Goal: Answer question/provide support: Share knowledge or assist other users

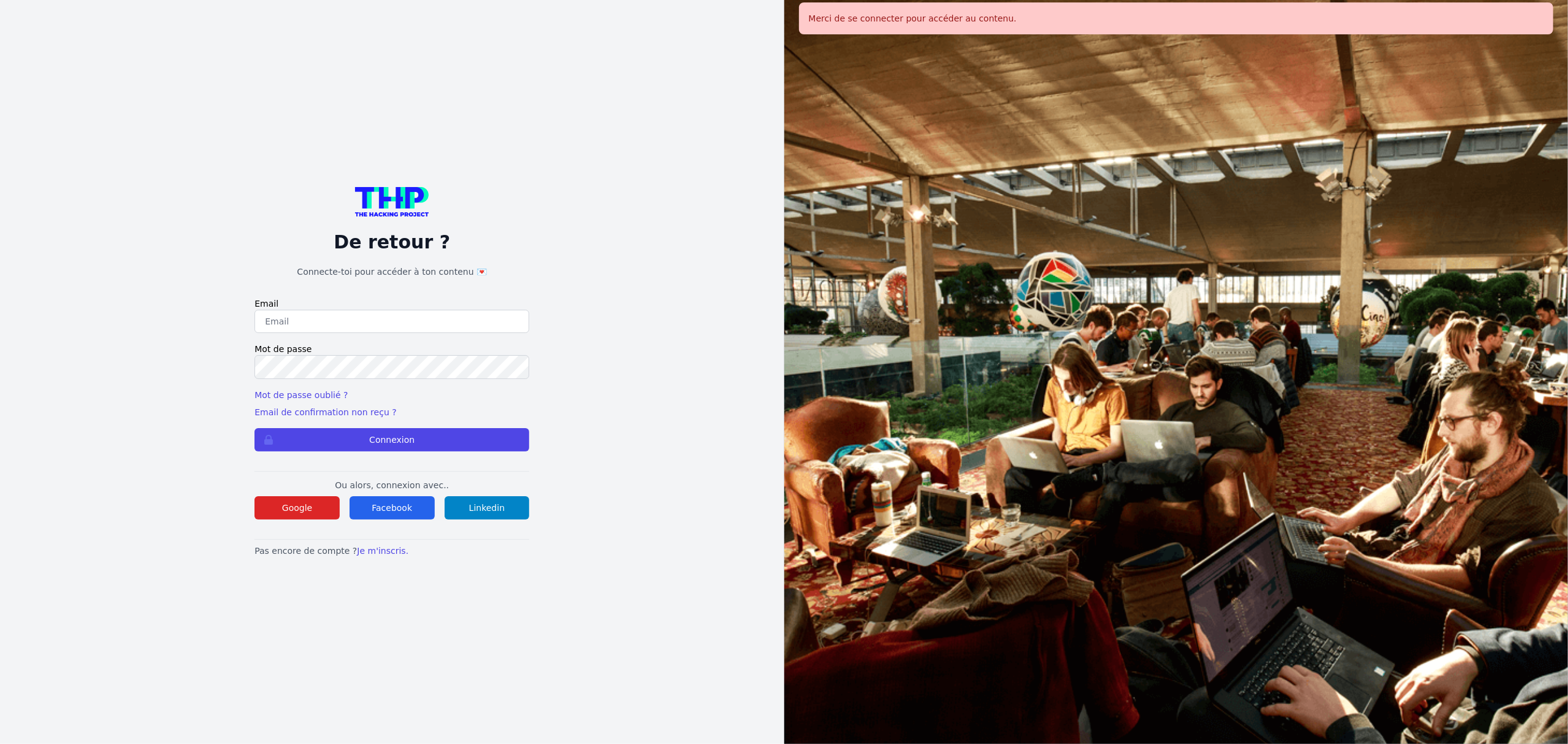
type input "lucas.mrda@outlook.fr"
click at [255, 428] on button "Connexion" at bounding box center [392, 439] width 274 height 23
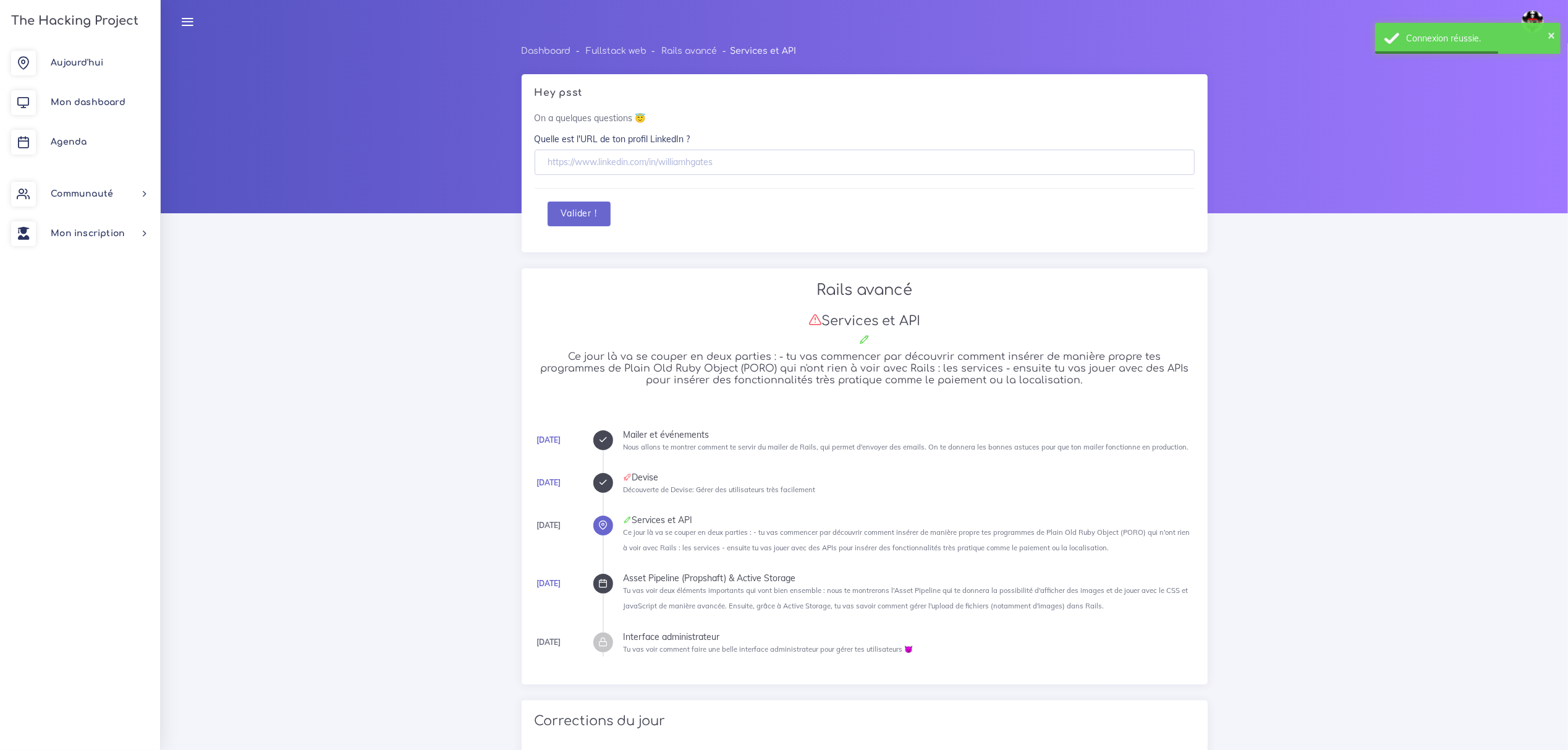
click at [1533, 18] on img at bounding box center [1533, 21] width 22 height 22
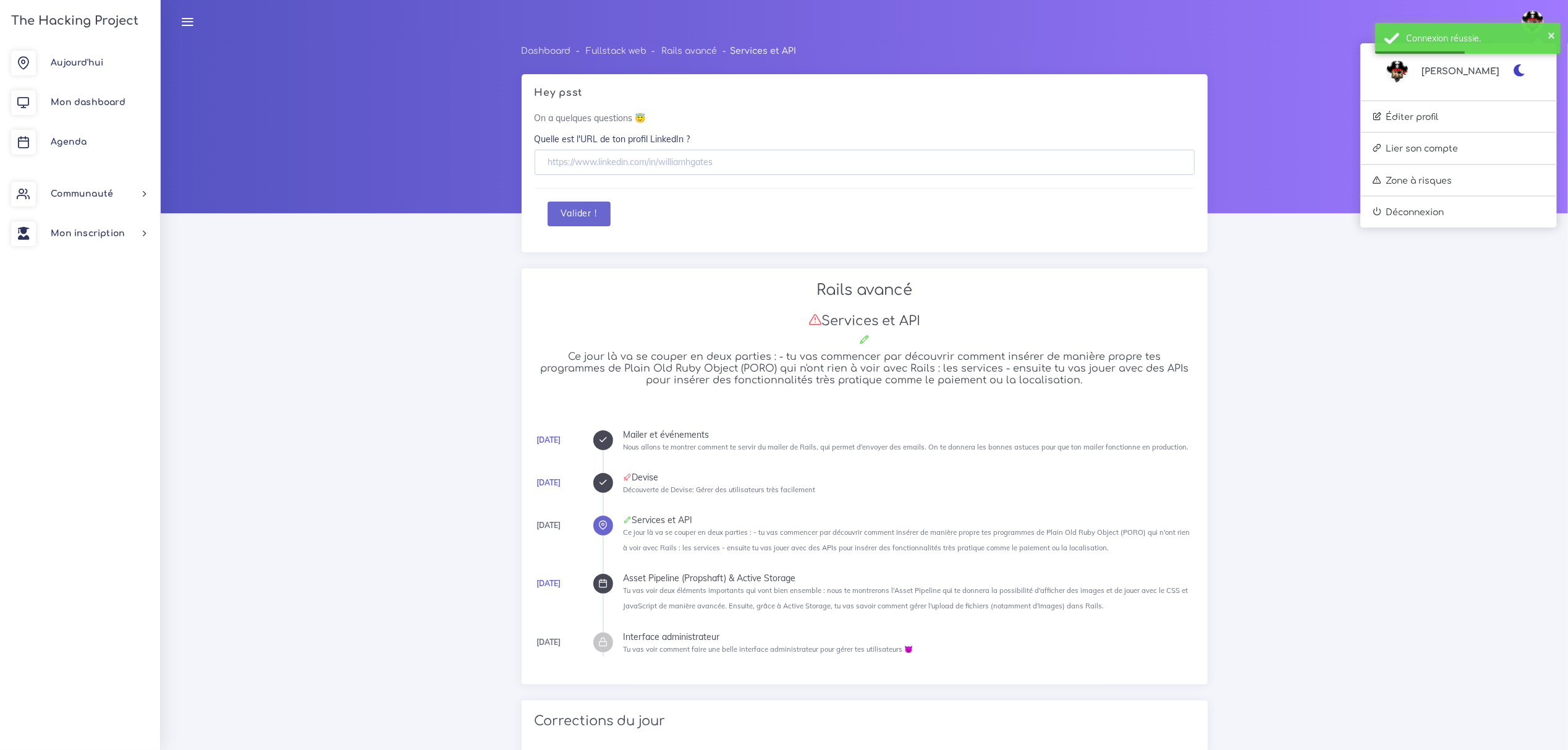
click at [1514, 68] on icon "button" at bounding box center [1519, 70] width 13 height 12
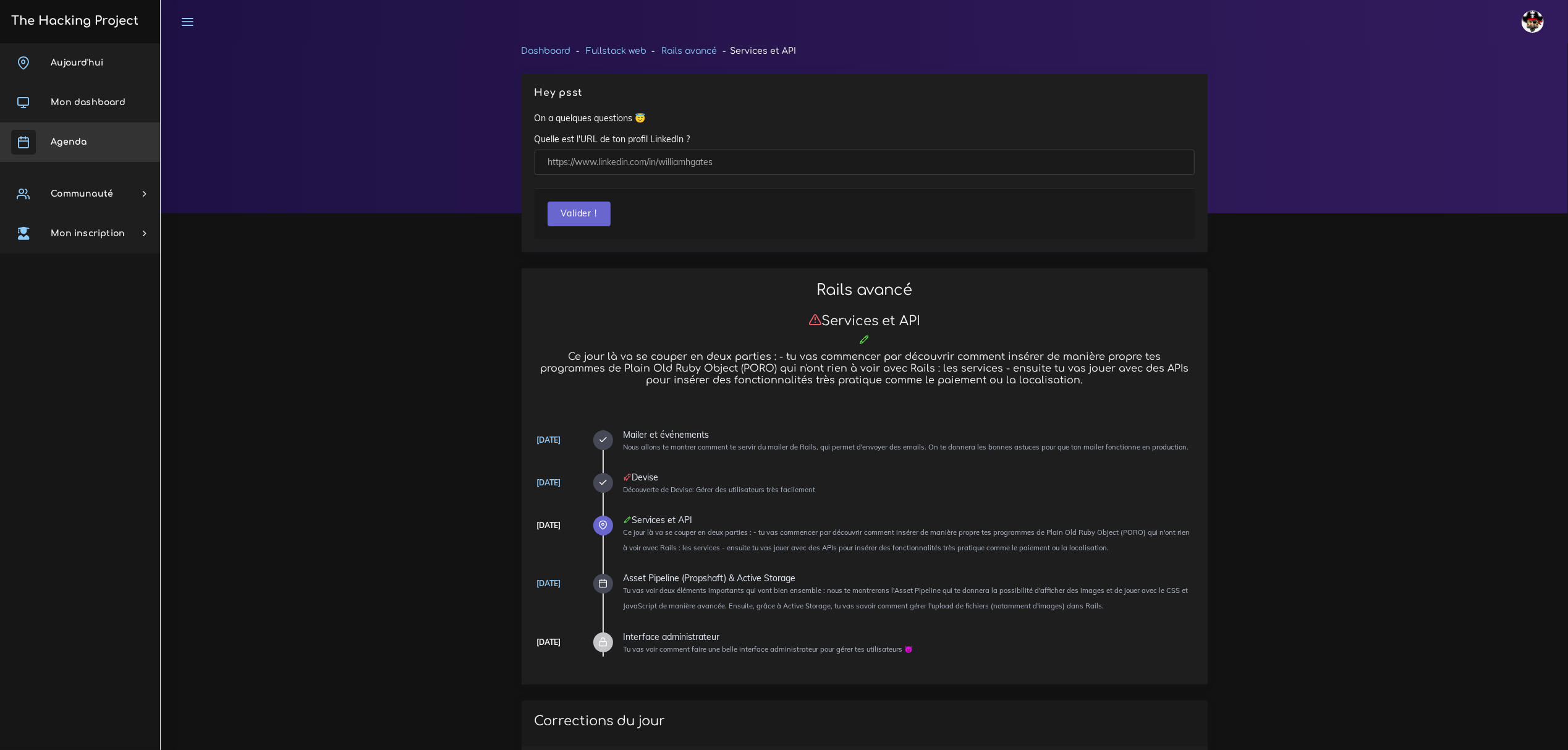
click at [70, 139] on span "Agenda" at bounding box center [69, 141] width 36 height 9
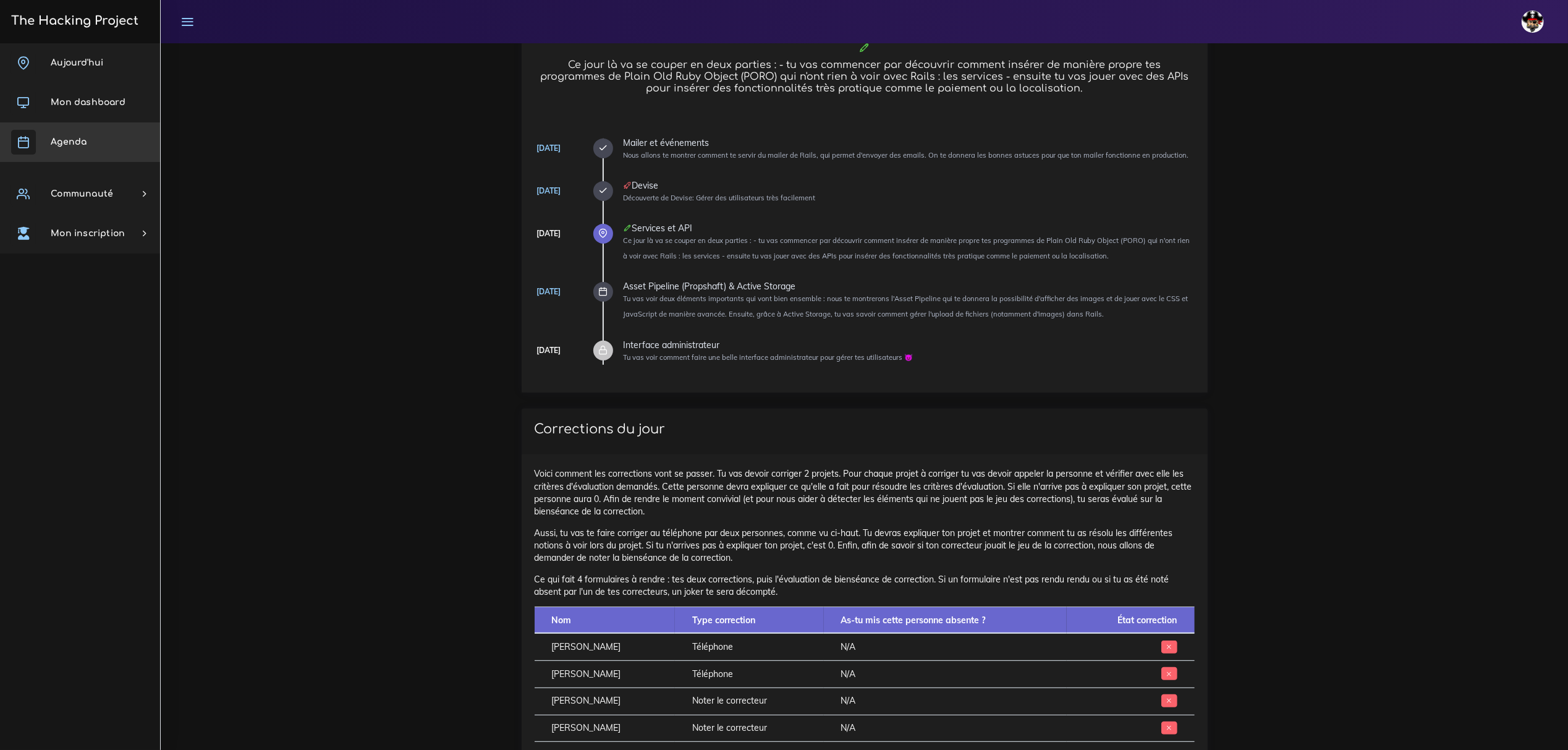
scroll to position [330, 0]
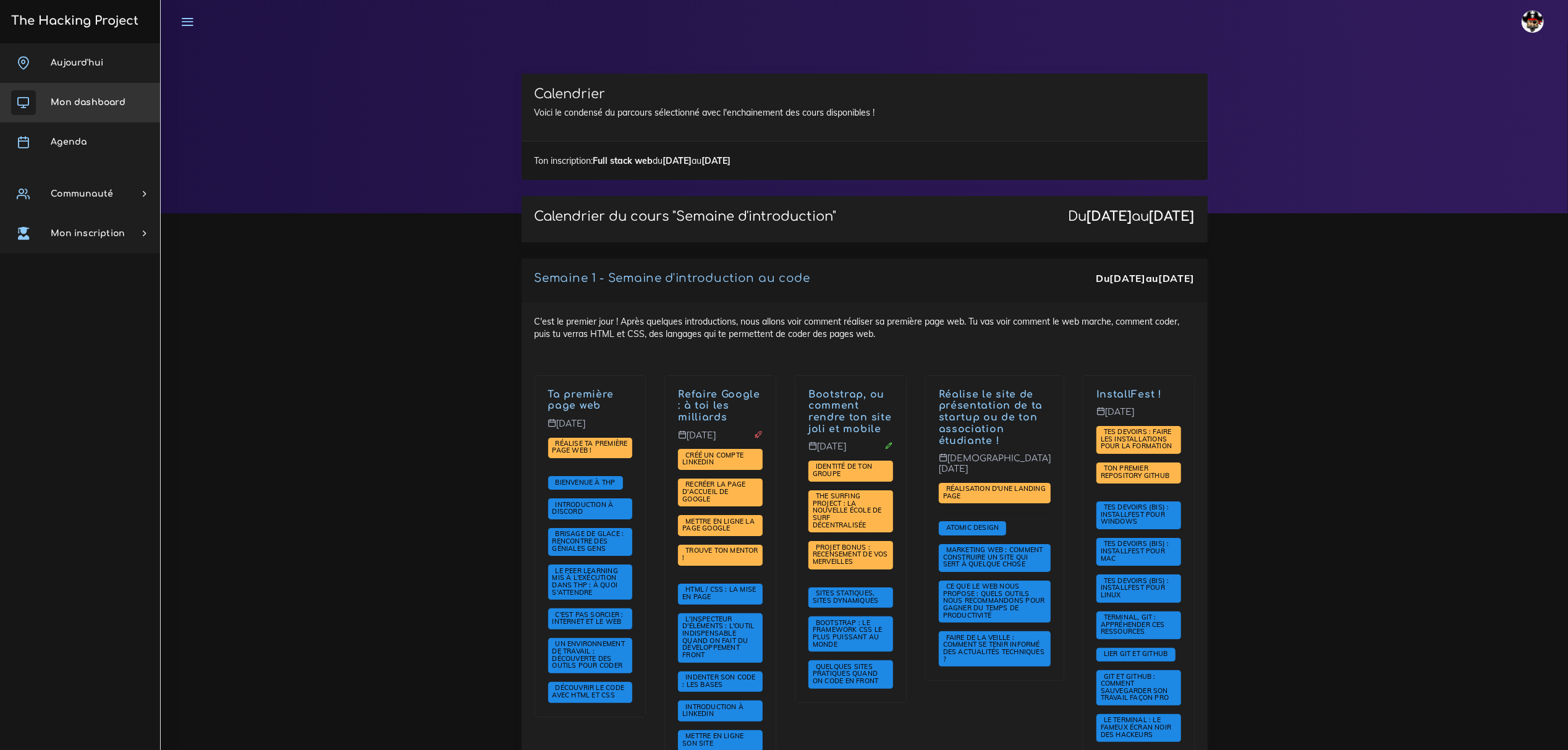
click at [79, 104] on span "Mon dashboard" at bounding box center [87, 102] width 75 height 9
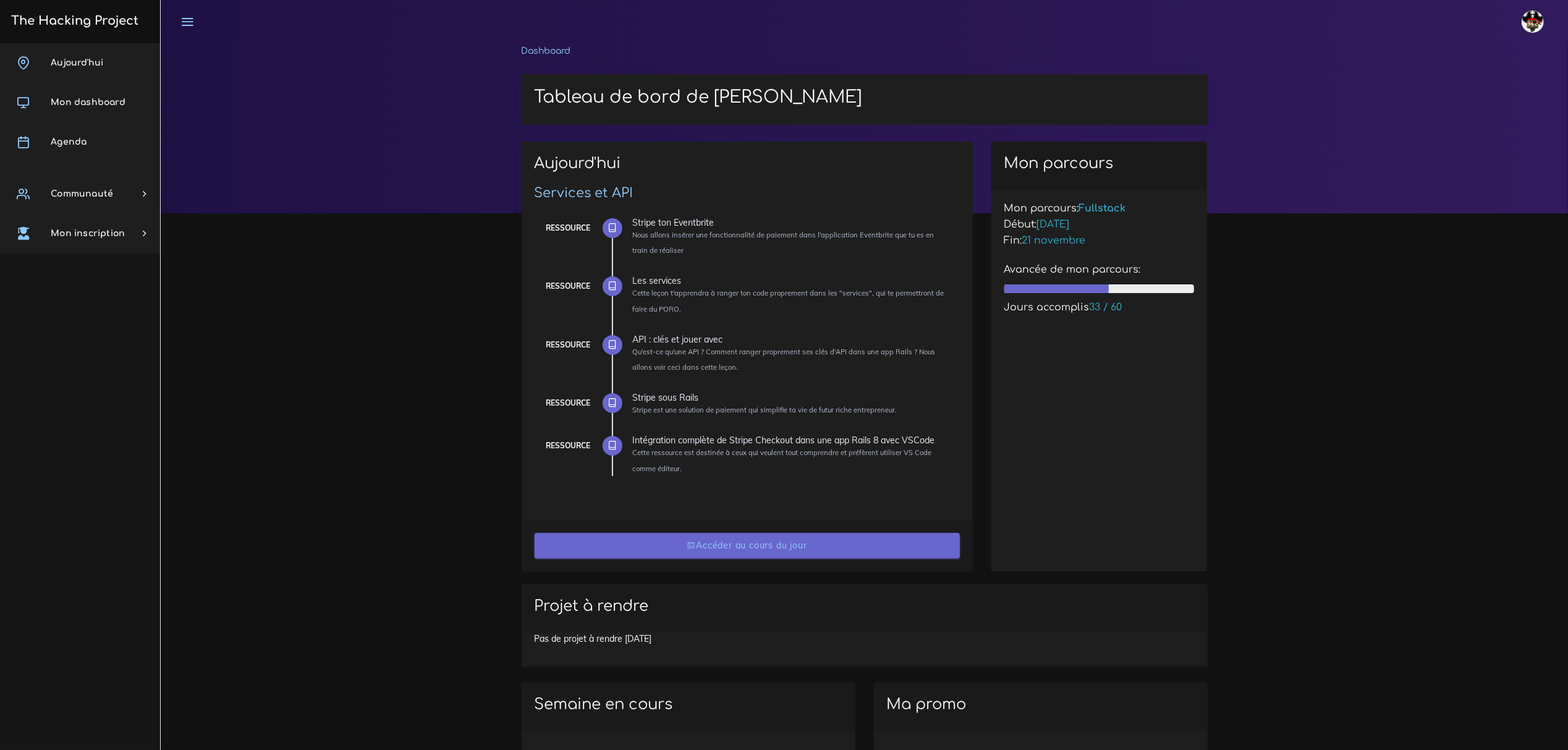
click at [786, 546] on link "Accéder au cours du jour" at bounding box center [747, 545] width 426 height 26
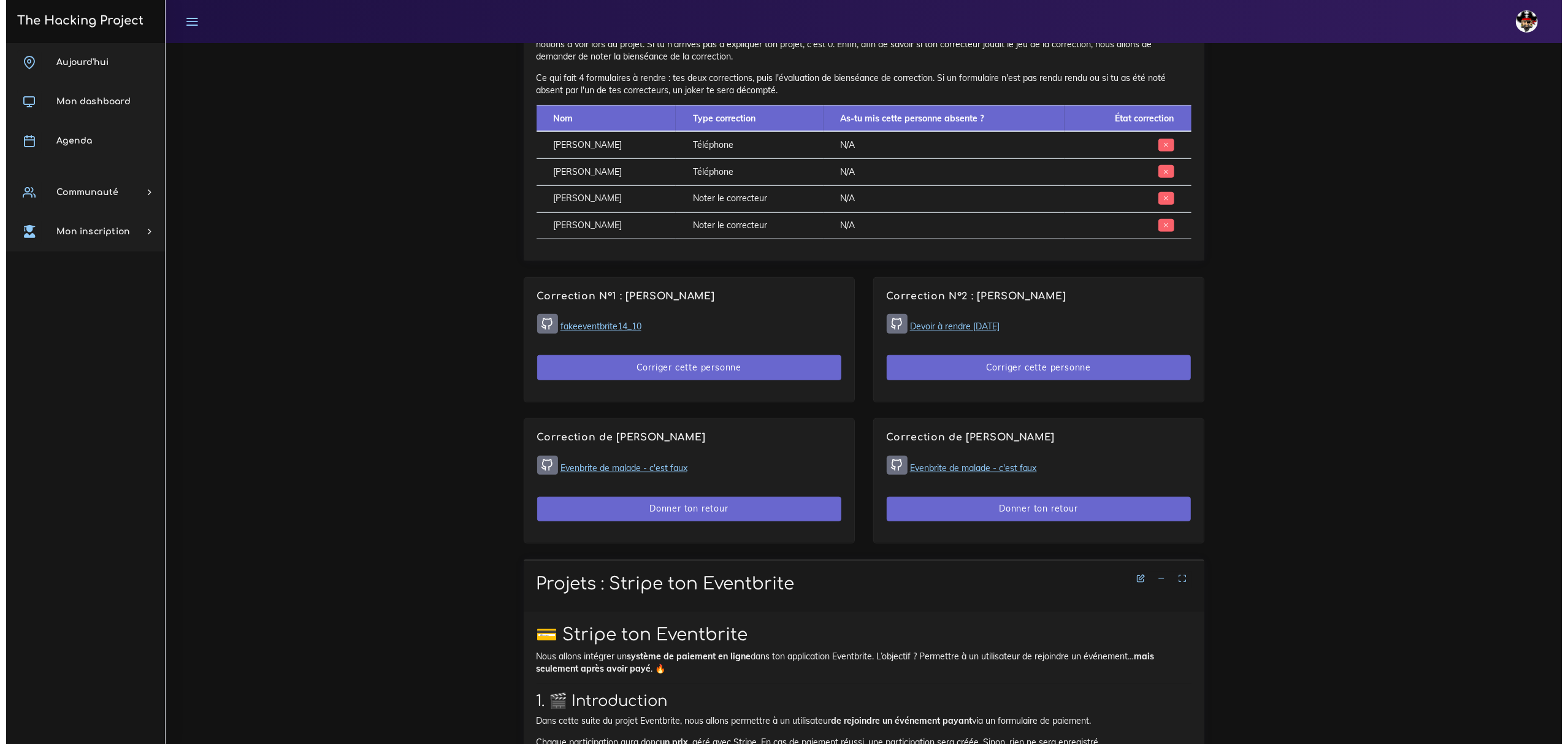
scroll to position [817, 0]
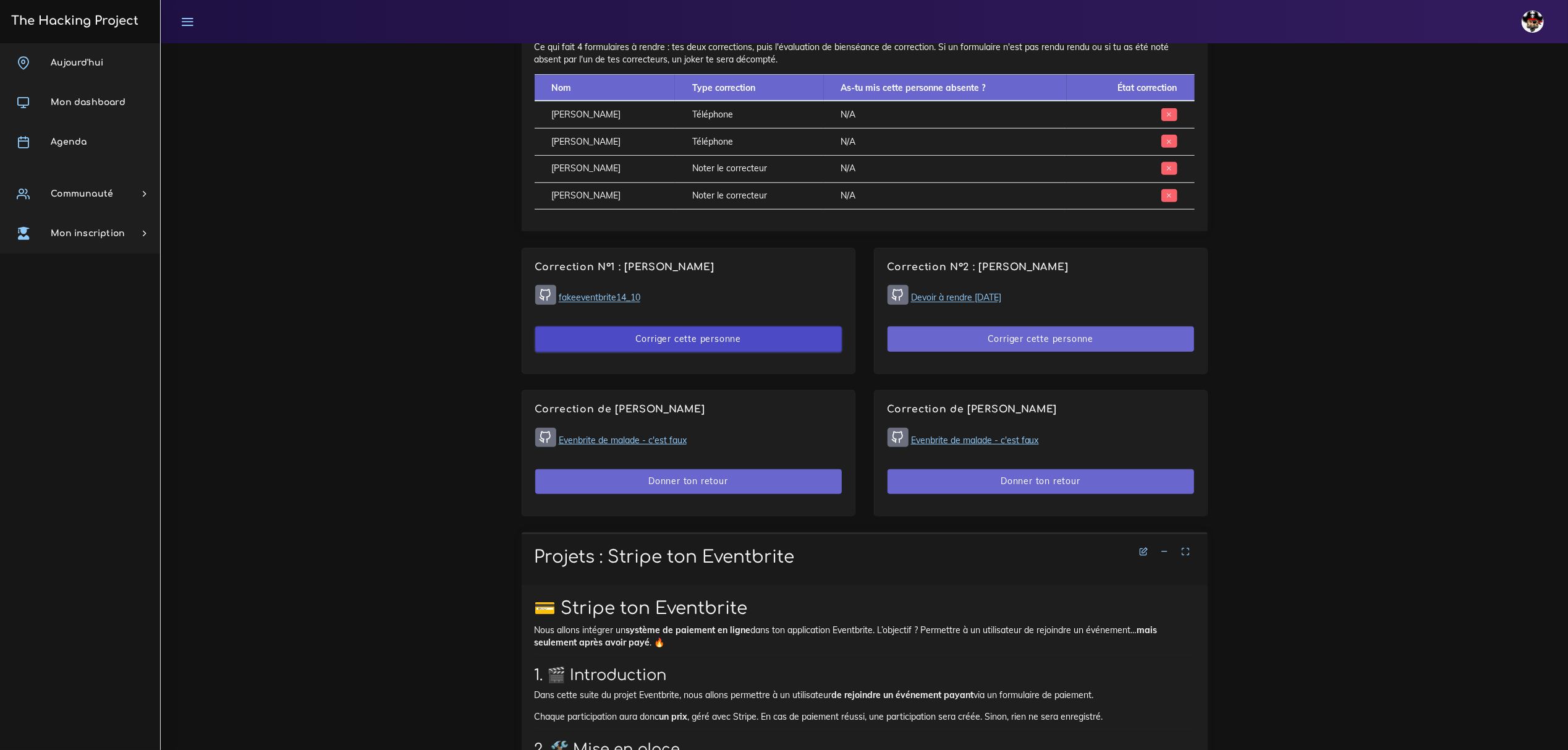
click at [713, 344] on button "Corriger cette personne" at bounding box center [689, 339] width 307 height 26
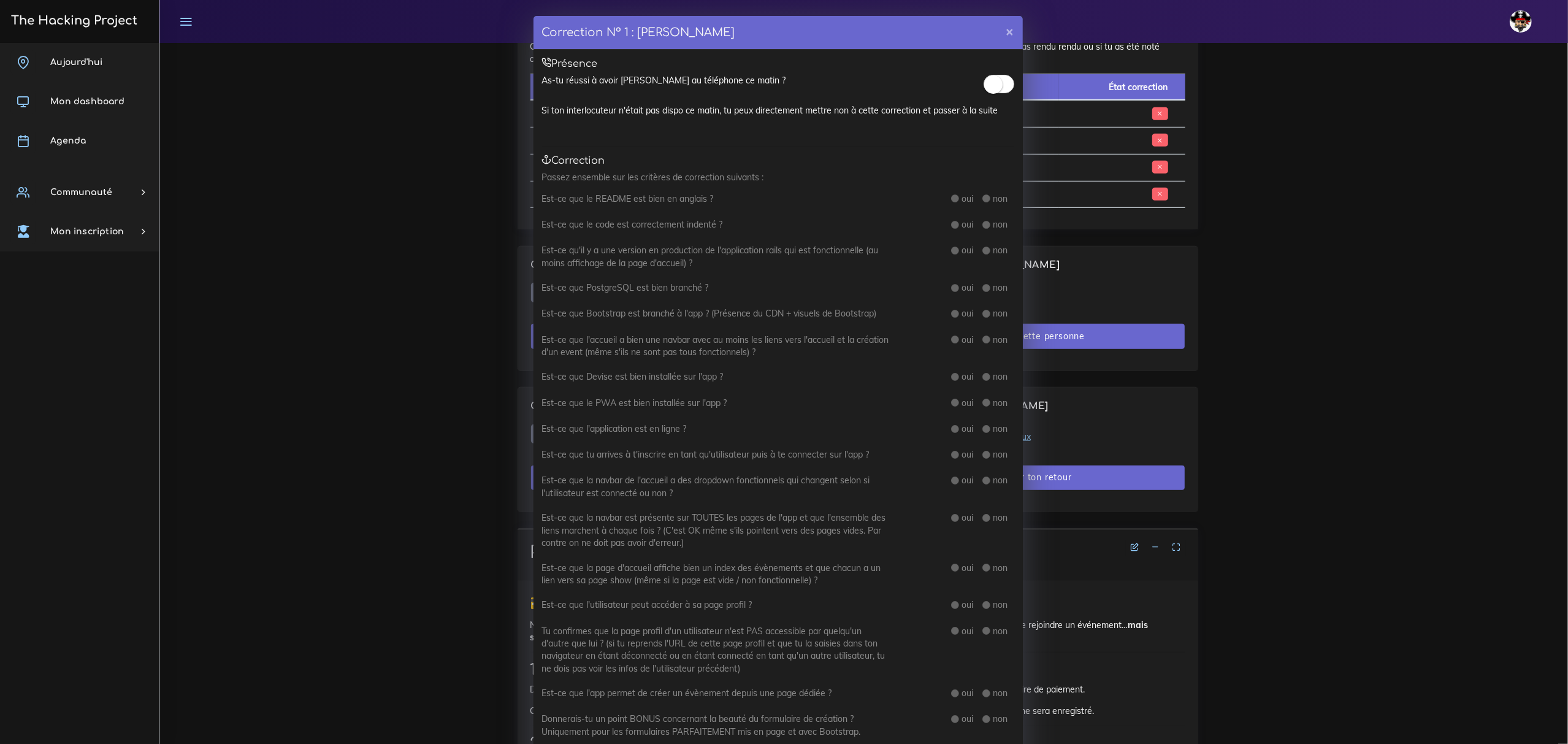
click at [1008, 70] on div "Présence As-tu réussi à avoir Johanna au téléphone ce matin ? Si ton interlocut…" at bounding box center [778, 634] width 489 height 1169
click at [995, 74] on div at bounding box center [999, 86] width 31 height 25
click at [984, 85] on small at bounding box center [994, 85] width 19 height 19
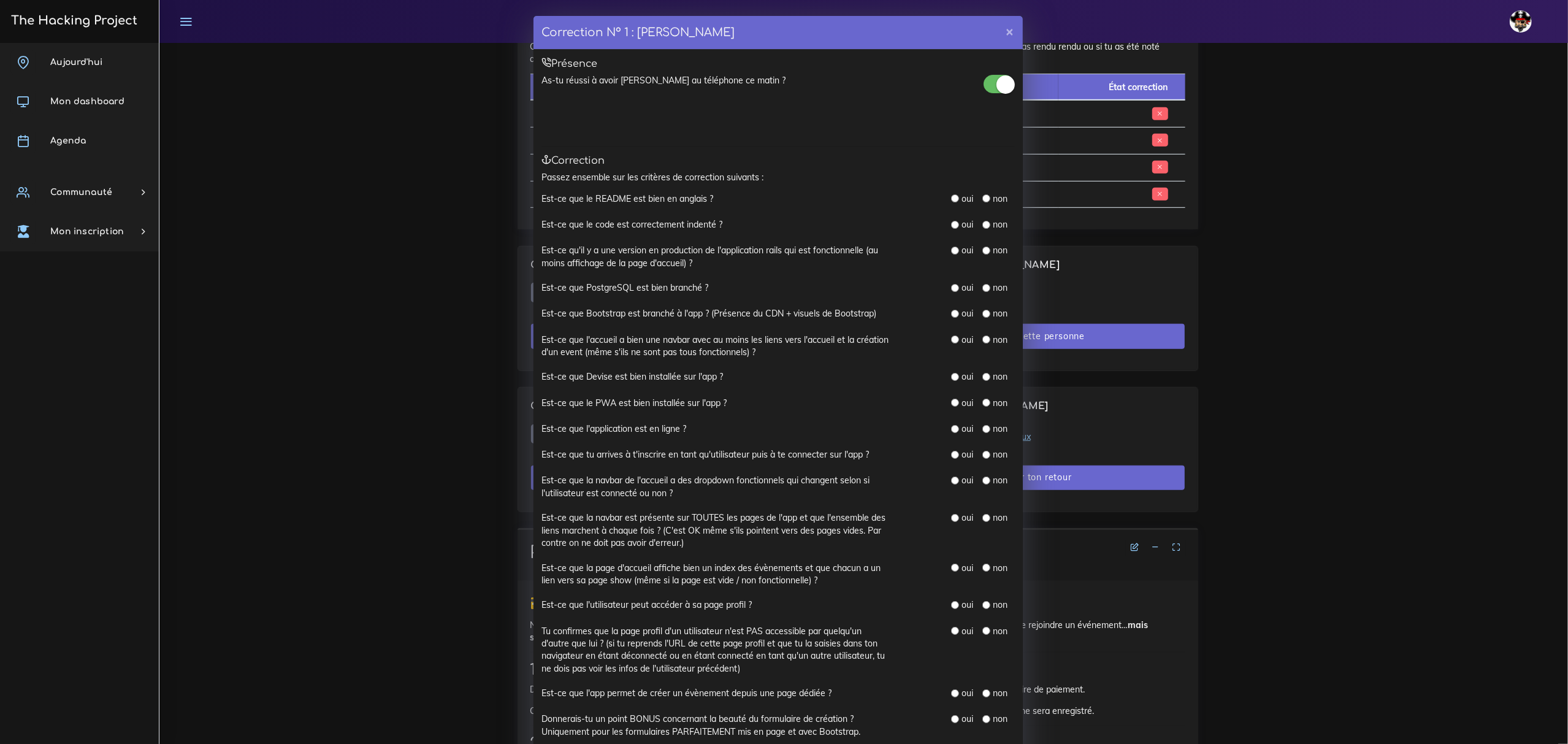
drag, startPoint x: 953, startPoint y: 197, endPoint x: 950, endPoint y: 208, distance: 11.4
click at [953, 197] on div "oui" at bounding box center [962, 199] width 22 height 12
click at [951, 223] on input "radio" at bounding box center [955, 224] width 8 height 8
radio input "true"
click at [951, 200] on input "radio" at bounding box center [955, 198] width 8 height 8
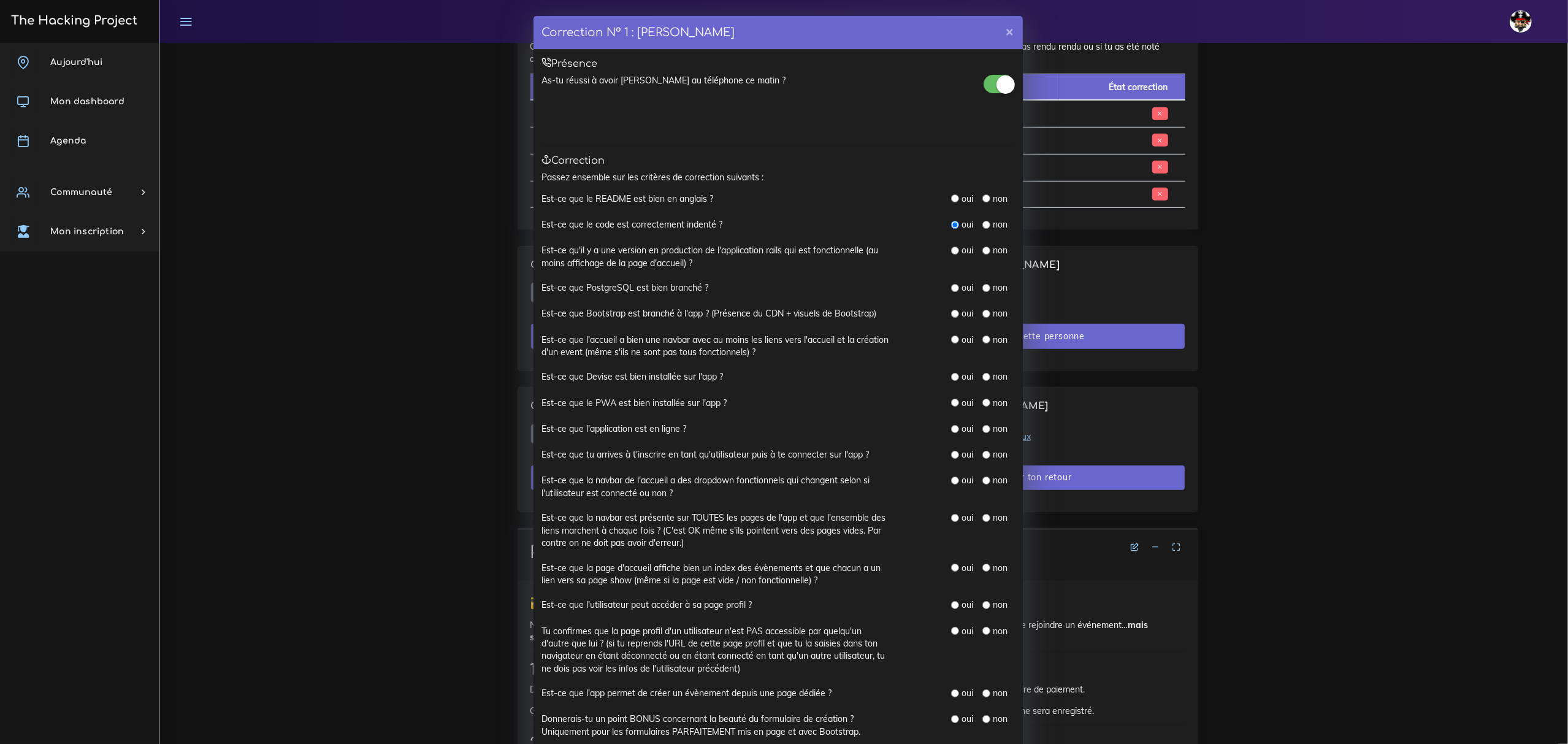
radio input "true"
click at [982, 251] on input "radio" at bounding box center [985, 250] width 8 height 8
radio input "true"
click at [982, 288] on input "radio" at bounding box center [985, 287] width 8 height 8
radio input "true"
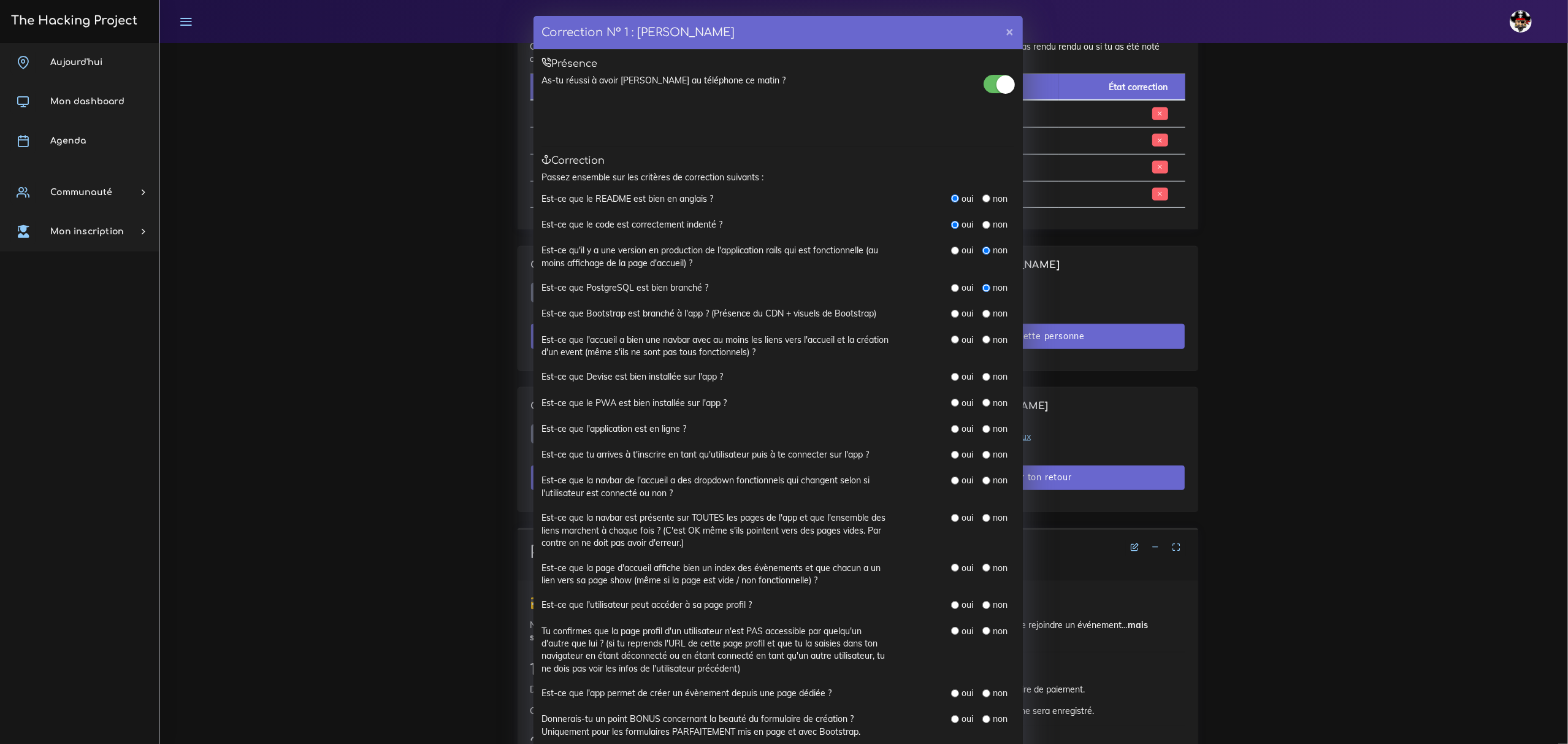
click at [951, 312] on input "radio" at bounding box center [955, 313] width 8 height 8
radio input "true"
click at [951, 338] on input "radio" at bounding box center [955, 339] width 8 height 8
radio input "true"
click at [951, 376] on input "radio" at bounding box center [955, 376] width 8 height 8
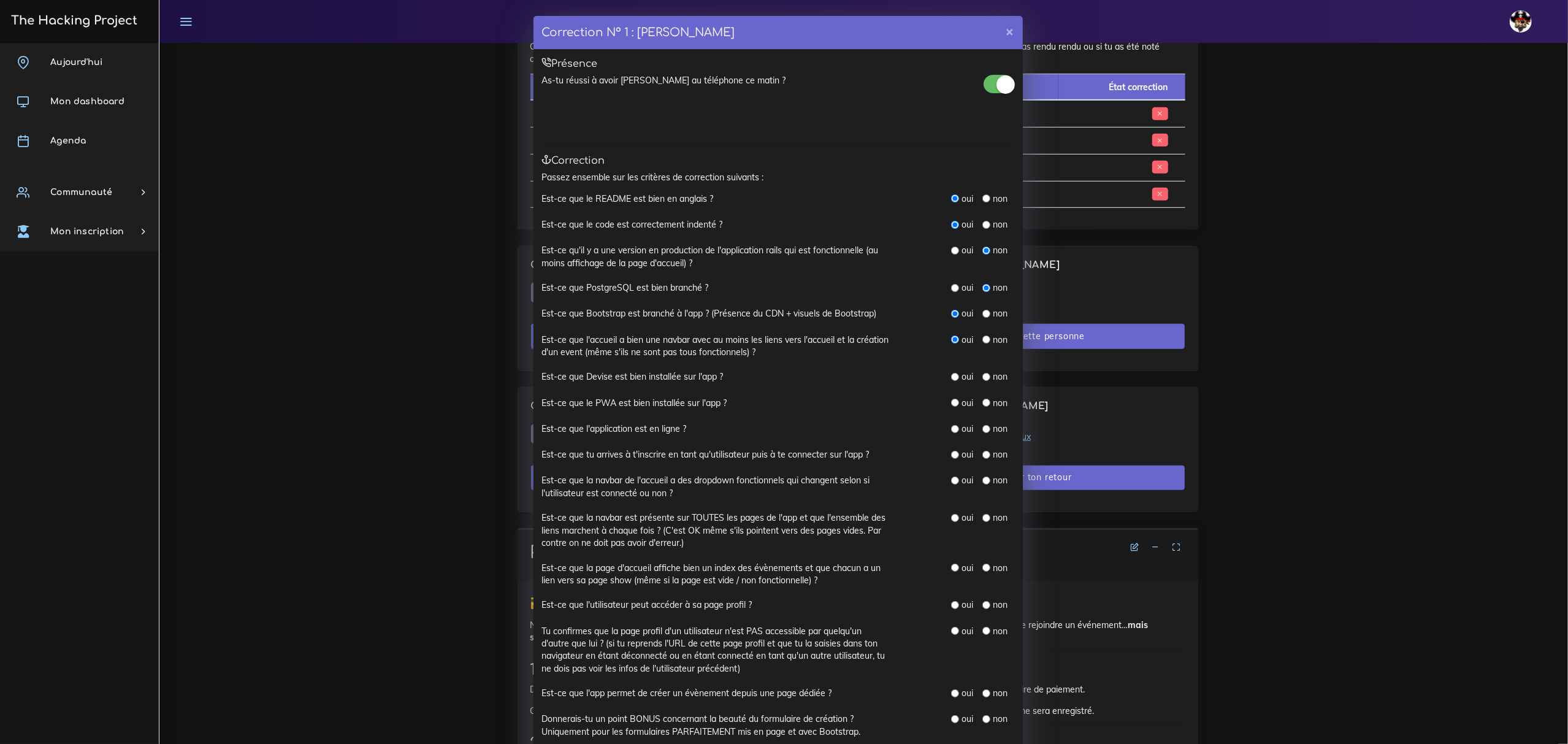
radio input "true"
click at [982, 405] on input "radio" at bounding box center [985, 402] width 8 height 8
radio input "true"
click at [982, 428] on input "radio" at bounding box center [985, 428] width 8 height 8
radio input "true"
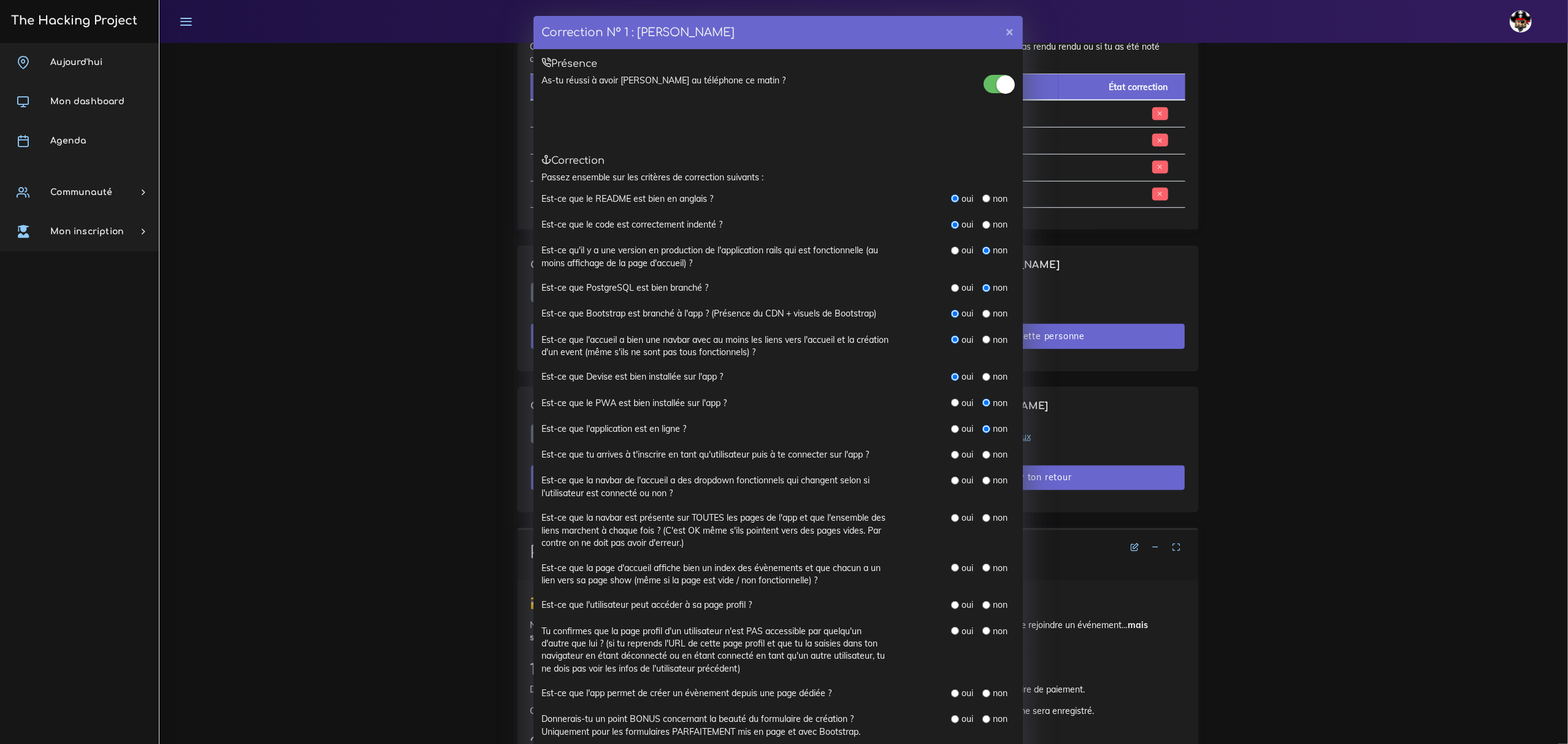
click at [982, 454] on input "radio" at bounding box center [985, 454] width 8 height 8
radio input "true"
click at [951, 482] on input "radio" at bounding box center [955, 480] width 8 height 8
radio input "true"
click at [951, 518] on input "radio" at bounding box center [955, 517] width 8 height 8
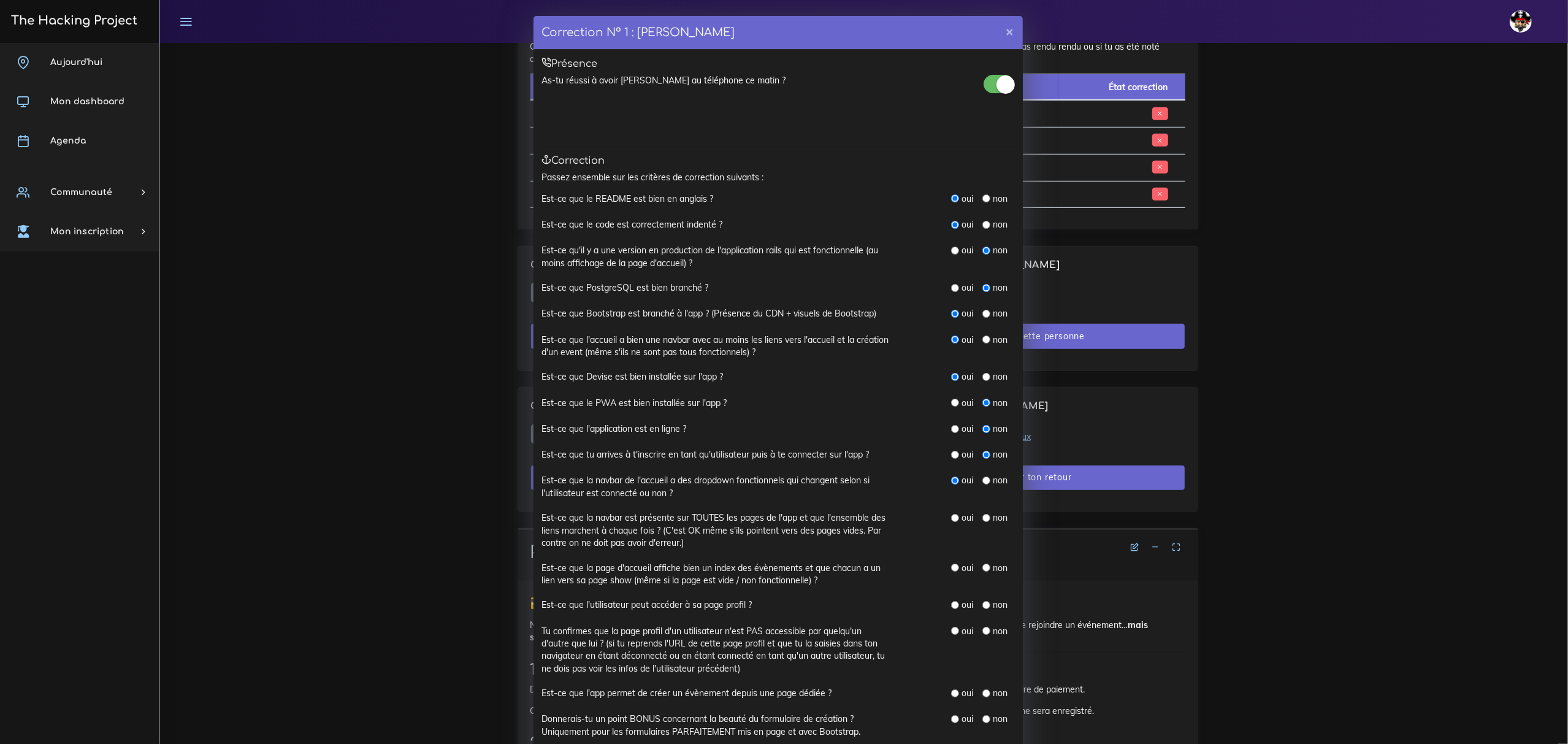
radio input "true"
click at [951, 572] on input "radio" at bounding box center [955, 566] width 8 height 8
radio input "true"
click at [982, 608] on input "radio" at bounding box center [985, 604] width 8 height 8
radio input "true"
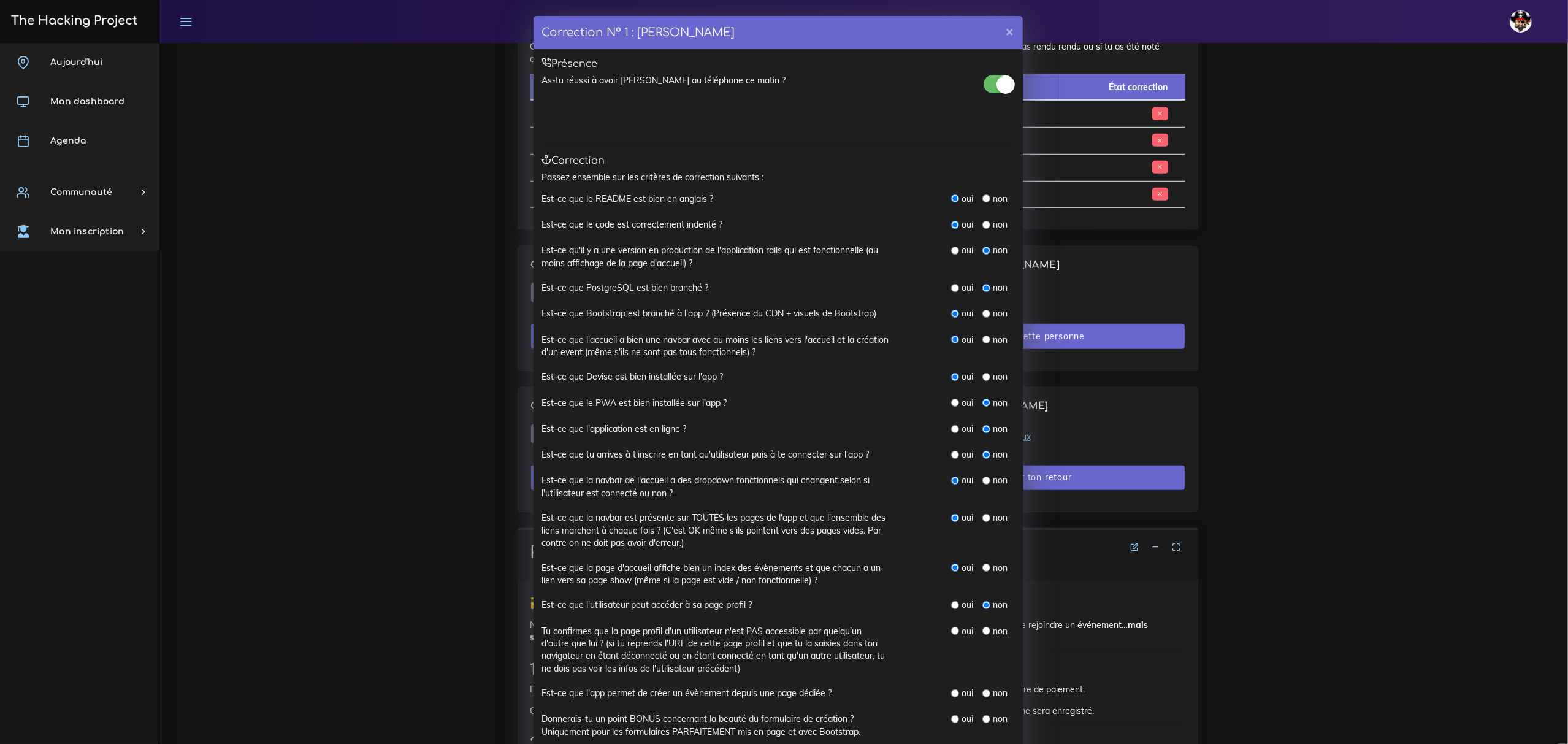
click at [982, 633] on input "radio" at bounding box center [985, 630] width 8 height 8
radio input "true"
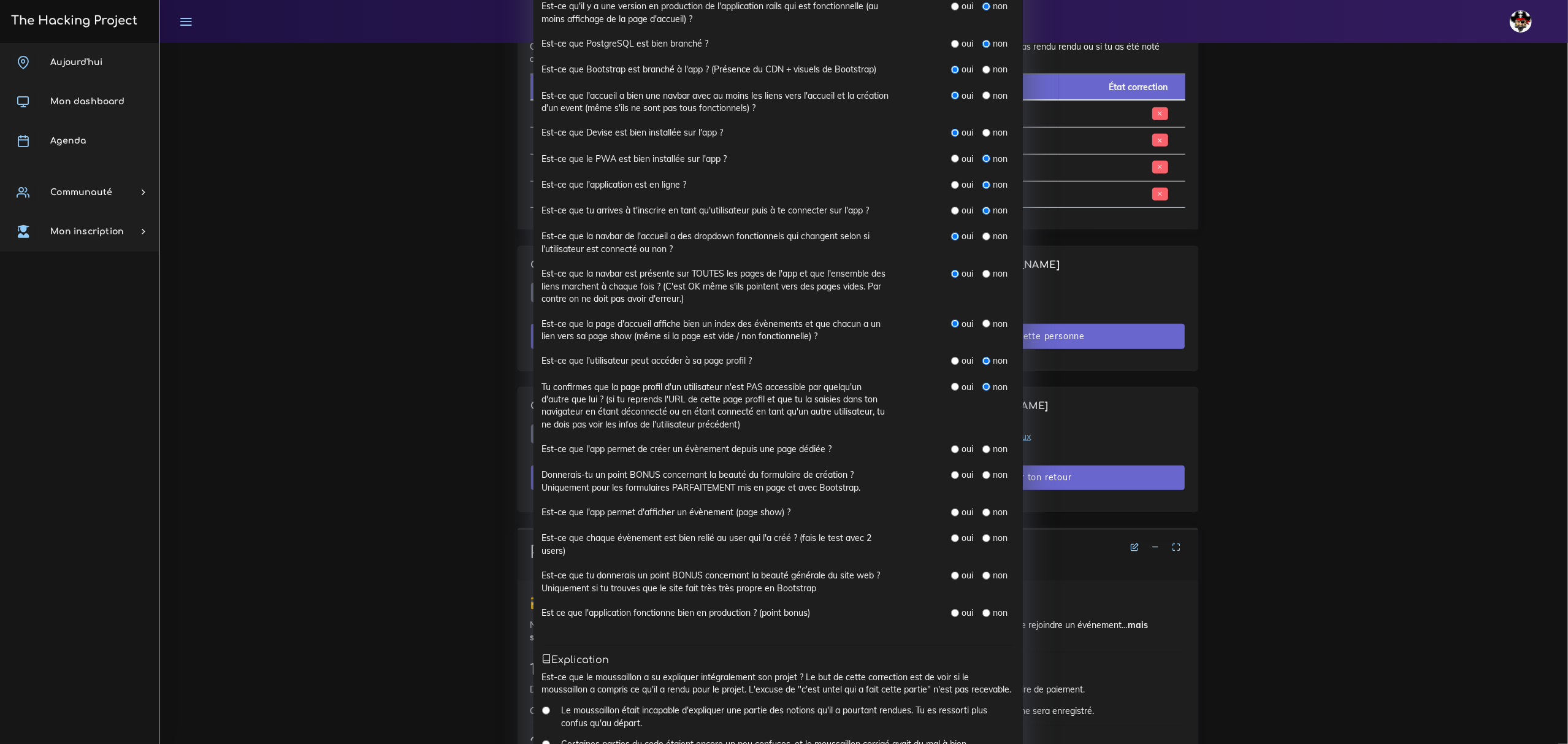
scroll to position [245, 0]
click at [951, 452] on input "radio" at bounding box center [955, 448] width 8 height 8
radio input "true"
click at [951, 477] on input "radio" at bounding box center [955, 473] width 8 height 8
radio input "true"
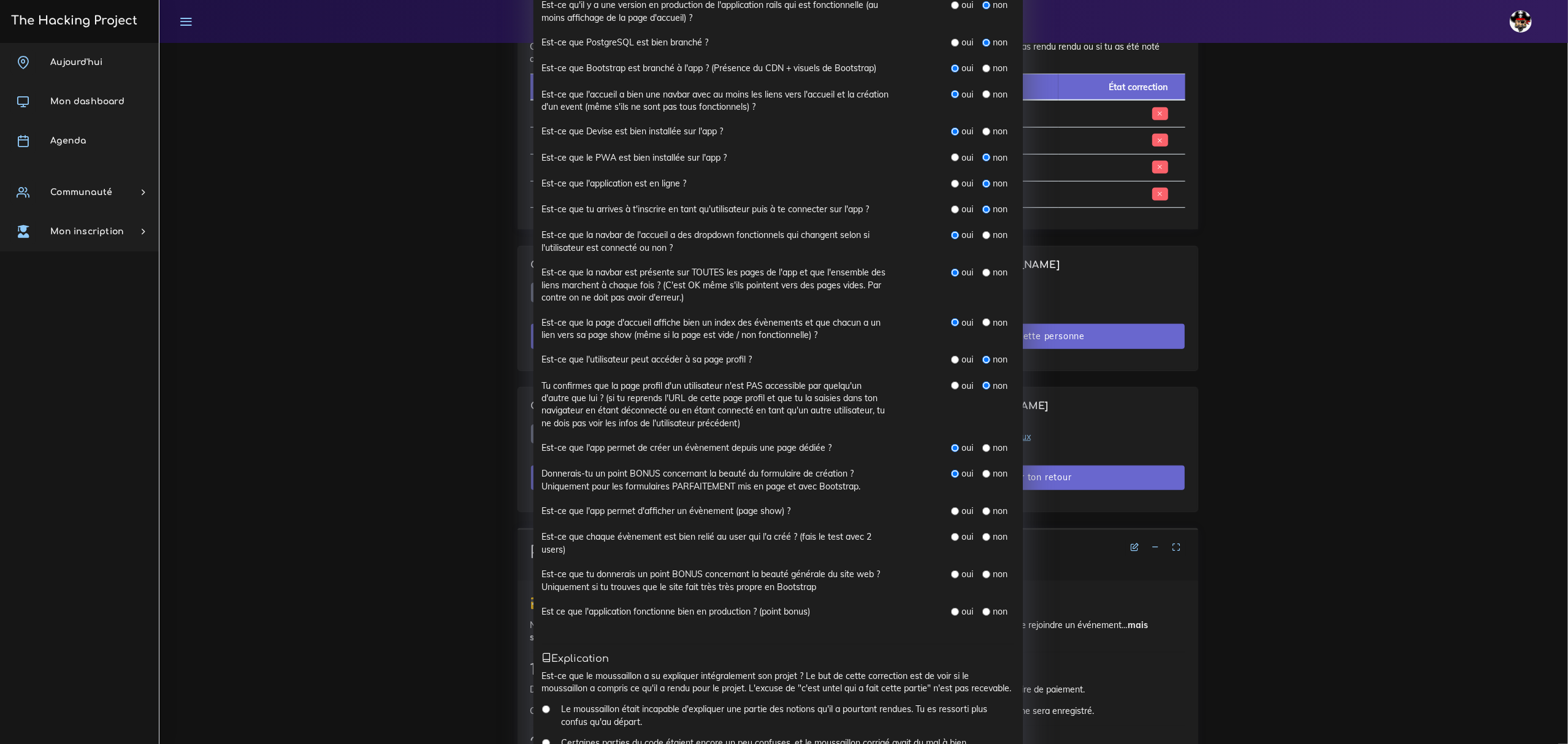
drag, startPoint x: 949, startPoint y: 511, endPoint x: 947, endPoint y: 523, distance: 12.2
click at [951, 511] on input "radio" at bounding box center [955, 510] width 8 height 8
radio input "true"
click at [951, 541] on input "radio" at bounding box center [955, 536] width 8 height 8
radio input "true"
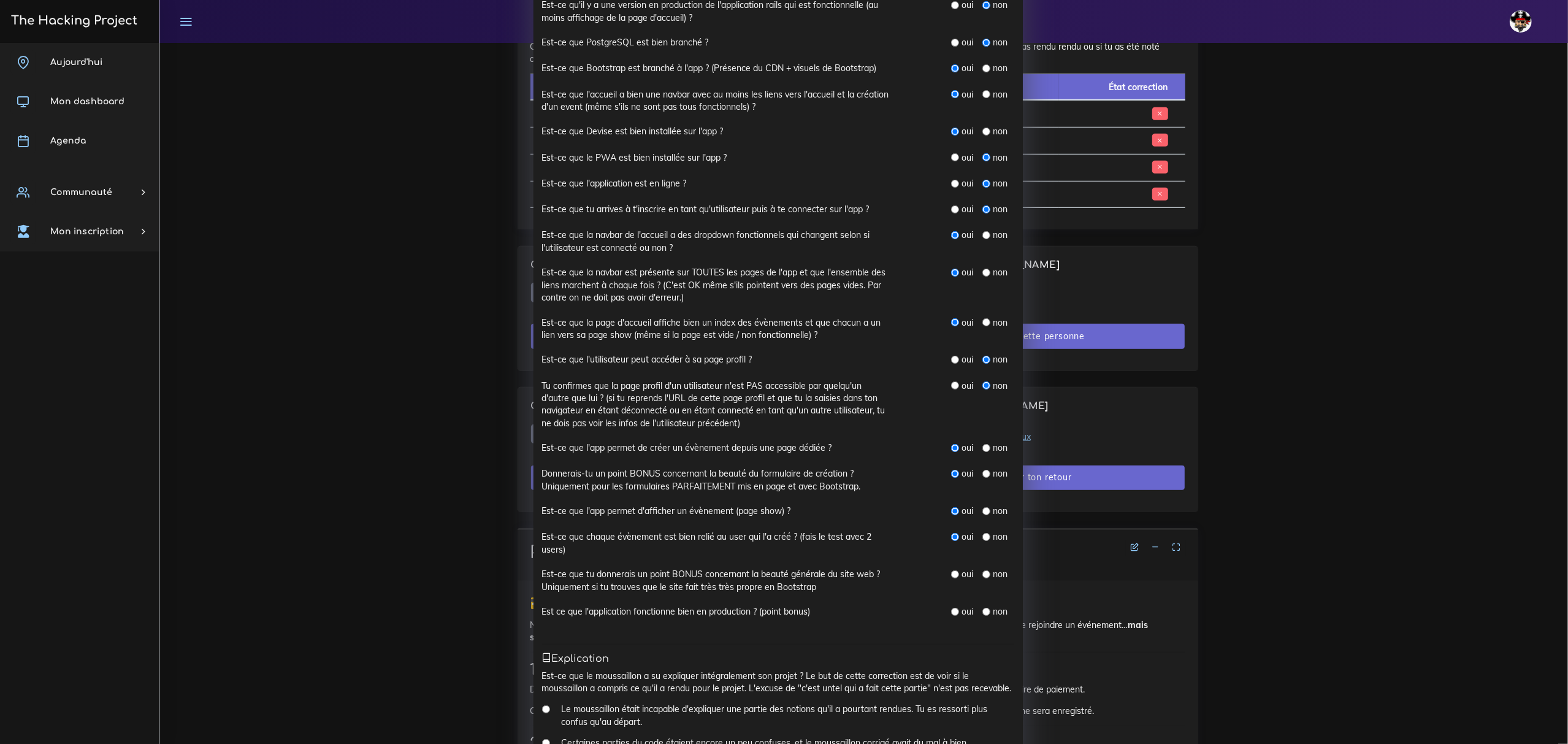
click at [951, 578] on input "radio" at bounding box center [955, 573] width 8 height 8
radio input "true"
click at [982, 612] on input "radio" at bounding box center [985, 611] width 8 height 8
radio input "true"
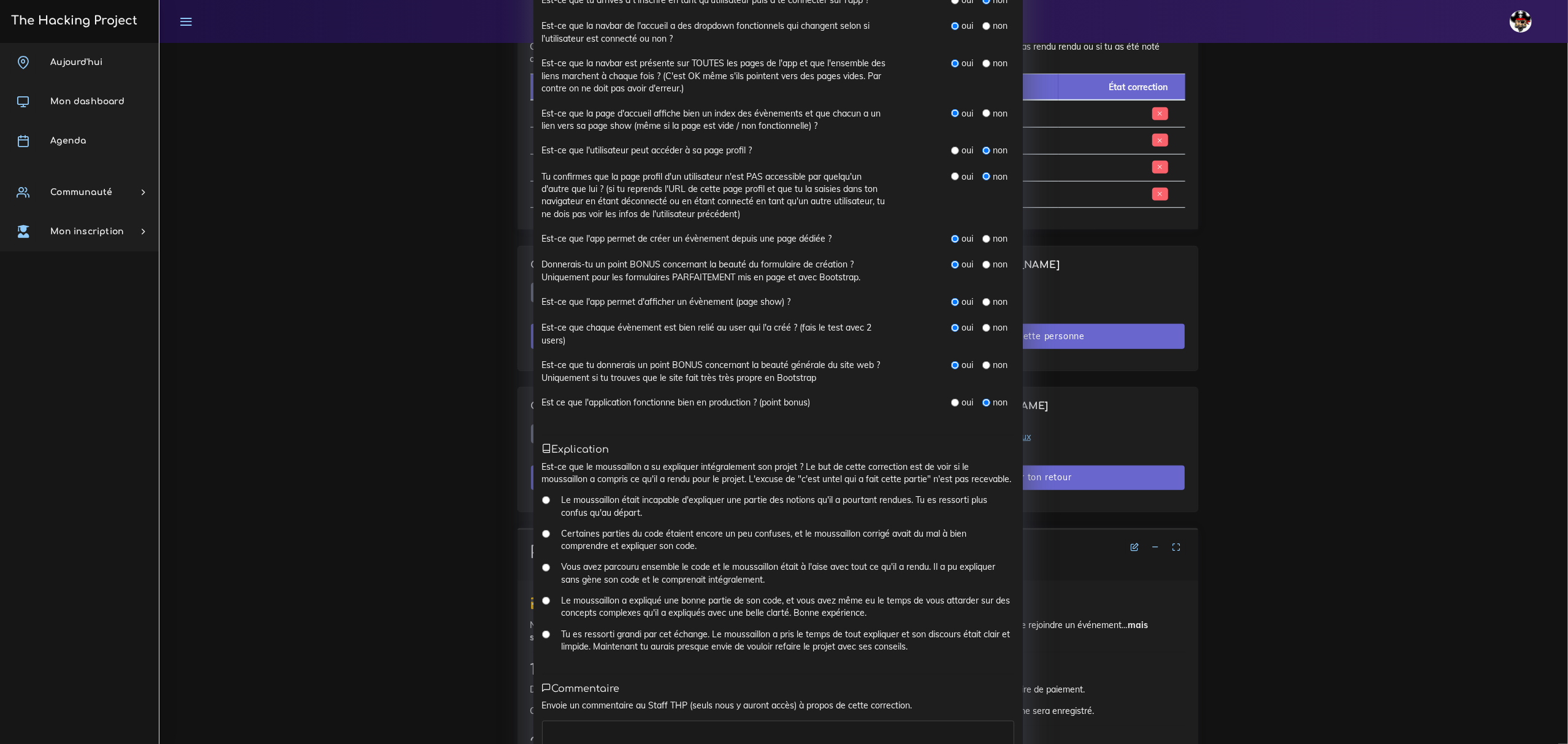
scroll to position [538, 0]
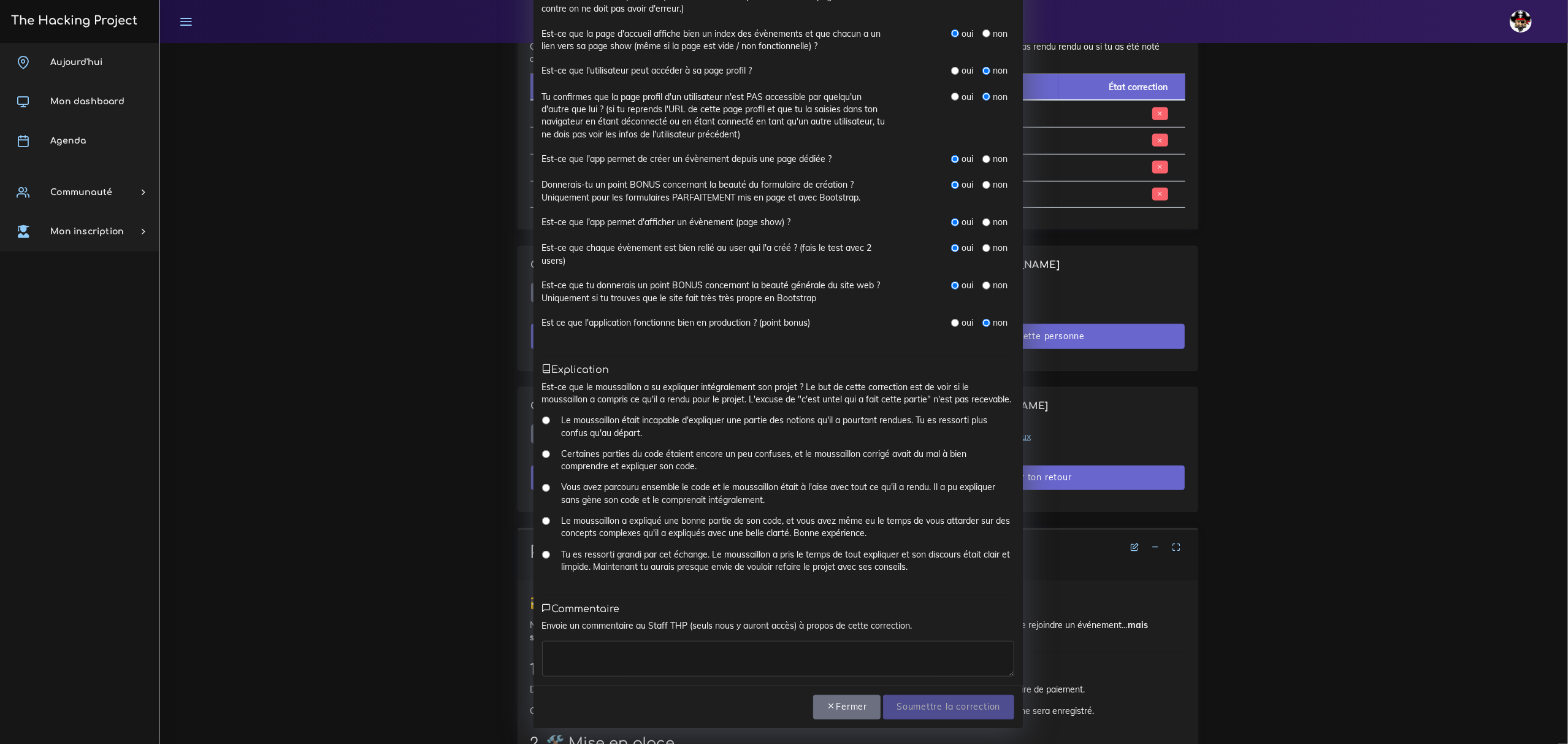
click at [566, 486] on label "Vous avez parcouru ensemble le code et le moussaillon était à l'aise avec tout …" at bounding box center [787, 493] width 453 height 25
click at [550, 486] on input "Vous avez parcouru ensemble le code et le moussaillon était à l'aise avec tout …" at bounding box center [545, 488] width 8 height 8
radio input "true"
drag, startPoint x: 601, startPoint y: 633, endPoint x: 609, endPoint y: 648, distance: 17.0
click at [601, 634] on div "Envoie un commentaire au Staff THP (seuls nous y auront accès) à propos de cett…" at bounding box center [778, 647] width 472 height 56
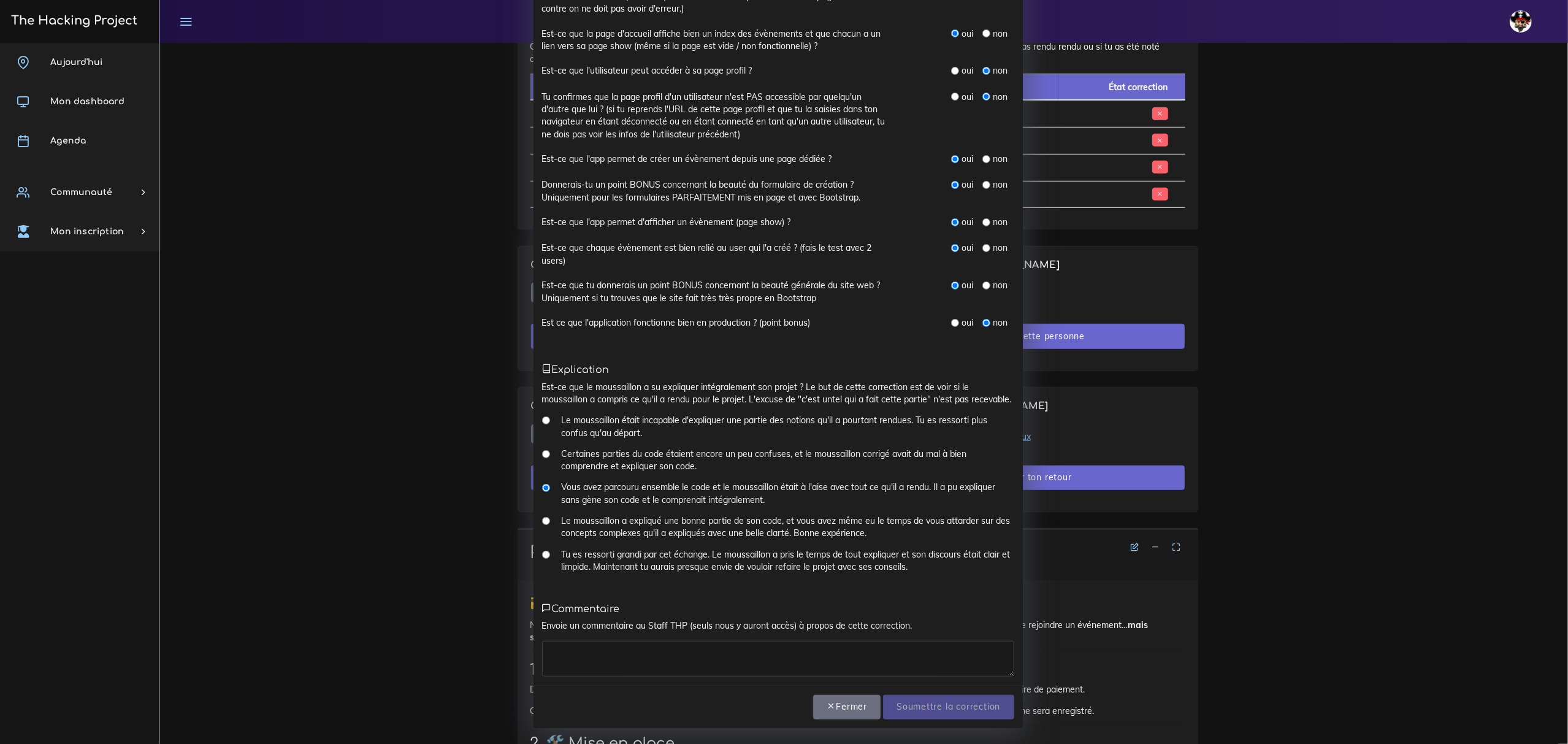
click at [609, 648] on textarea at bounding box center [778, 658] width 472 height 36
type textarea "la boss"
click at [950, 707] on input "Soumettre la correction" at bounding box center [949, 707] width 131 height 25
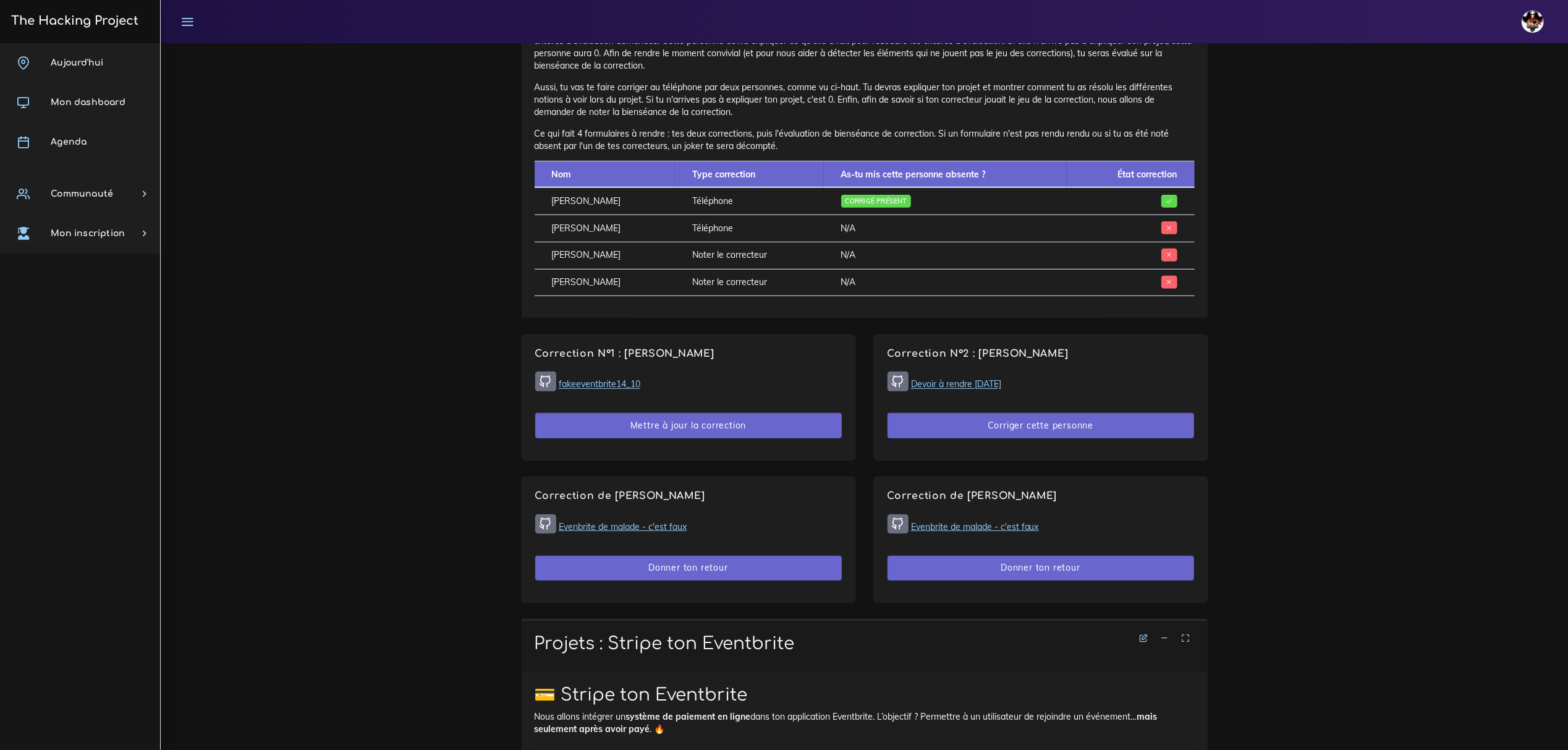
scroll to position [741, 0]
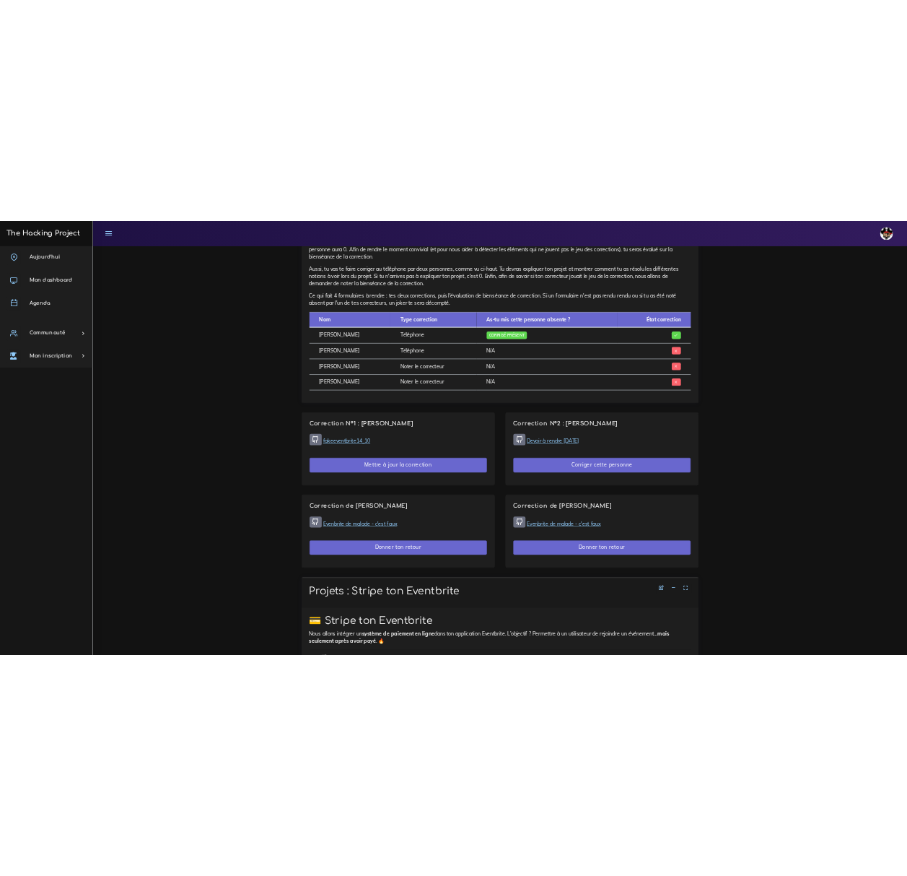
scroll to position [934, 0]
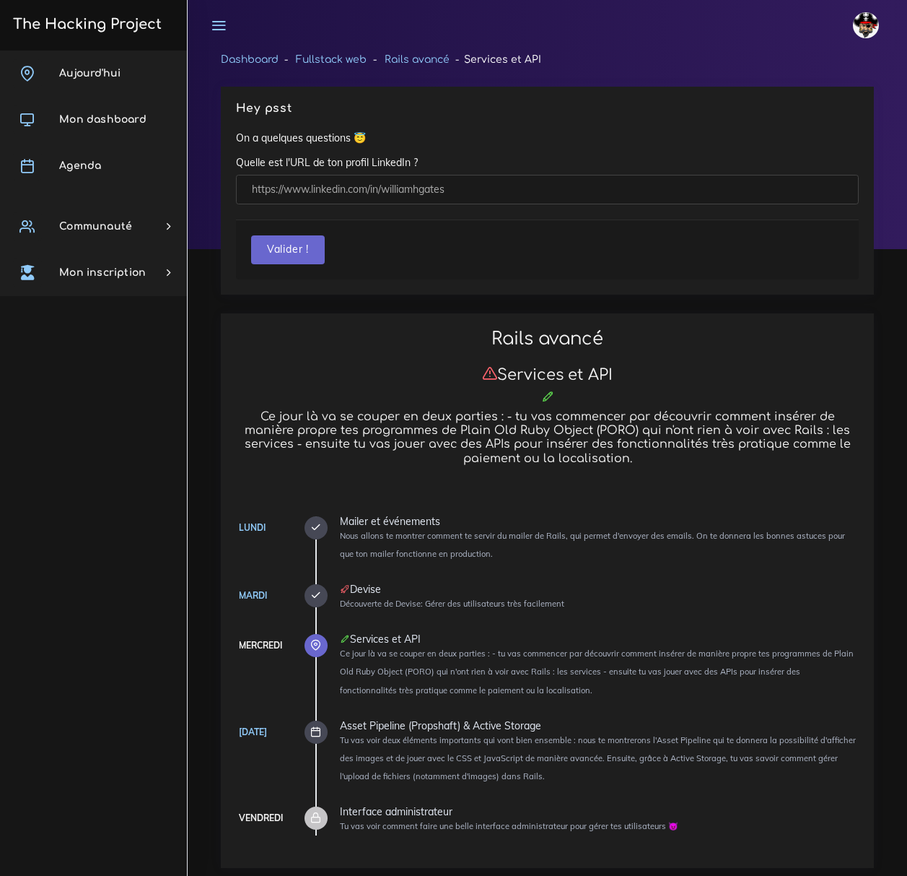
scroll to position [934, 0]
